Goal: Information Seeking & Learning: Learn about a topic

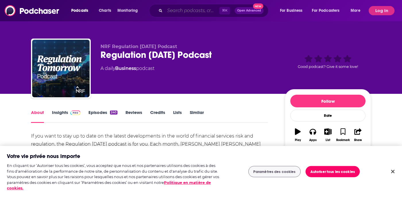
click at [179, 12] on input "Search podcasts, credits, & more..." at bounding box center [192, 10] width 55 height 9
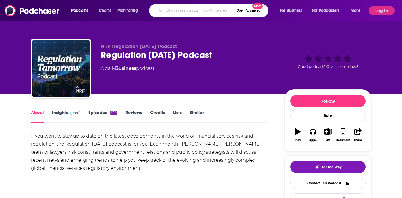
paste input "Crypto Hipster"
type input "Crypto Hipster"
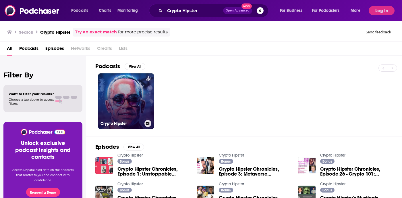
click at [130, 110] on link "Crypto Hipster" at bounding box center [126, 101] width 56 height 56
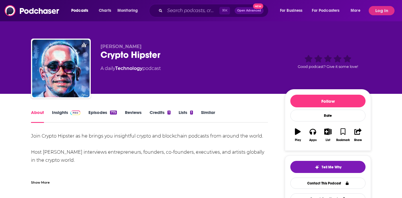
click at [72, 117] on link "Insights" at bounding box center [66, 115] width 28 height 13
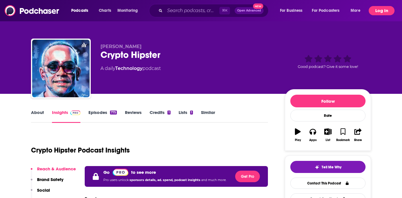
click at [380, 11] on button "Log In" at bounding box center [382, 10] width 26 height 9
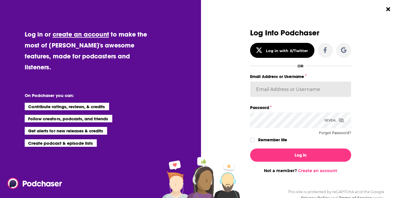
click at [285, 88] on input "Email Address or Username" at bounding box center [300, 89] width 101 height 16
paste input "WachsmanNY"
type input "WachsmanNY"
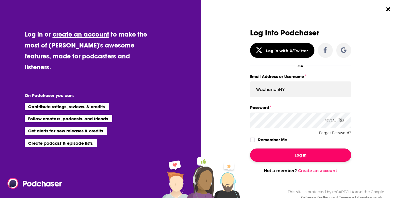
click at [285, 156] on button "Log In" at bounding box center [300, 154] width 101 height 13
click at [286, 151] on button "Log In" at bounding box center [300, 154] width 101 height 13
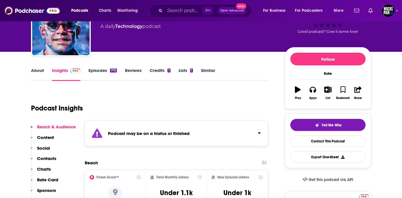
scroll to position [57, 0]
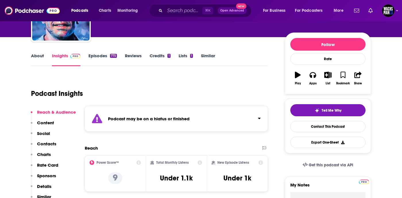
click at [192, 109] on div "Podcast may be on a hiatus or finished" at bounding box center [176, 119] width 183 height 26
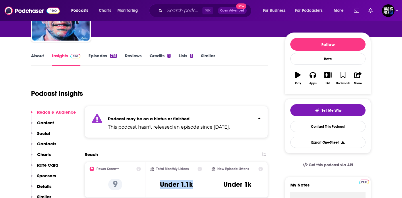
drag, startPoint x: 195, startPoint y: 183, endPoint x: 154, endPoint y: 183, distance: 40.8
click at [154, 183] on div "Total Monthly Listens Under 1.1k" at bounding box center [176, 179] width 52 height 26
copy h3 "Under 1.1k"
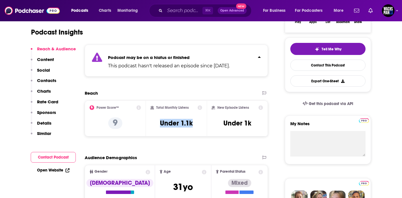
scroll to position [117, 0]
